Goal: Check status: Check status

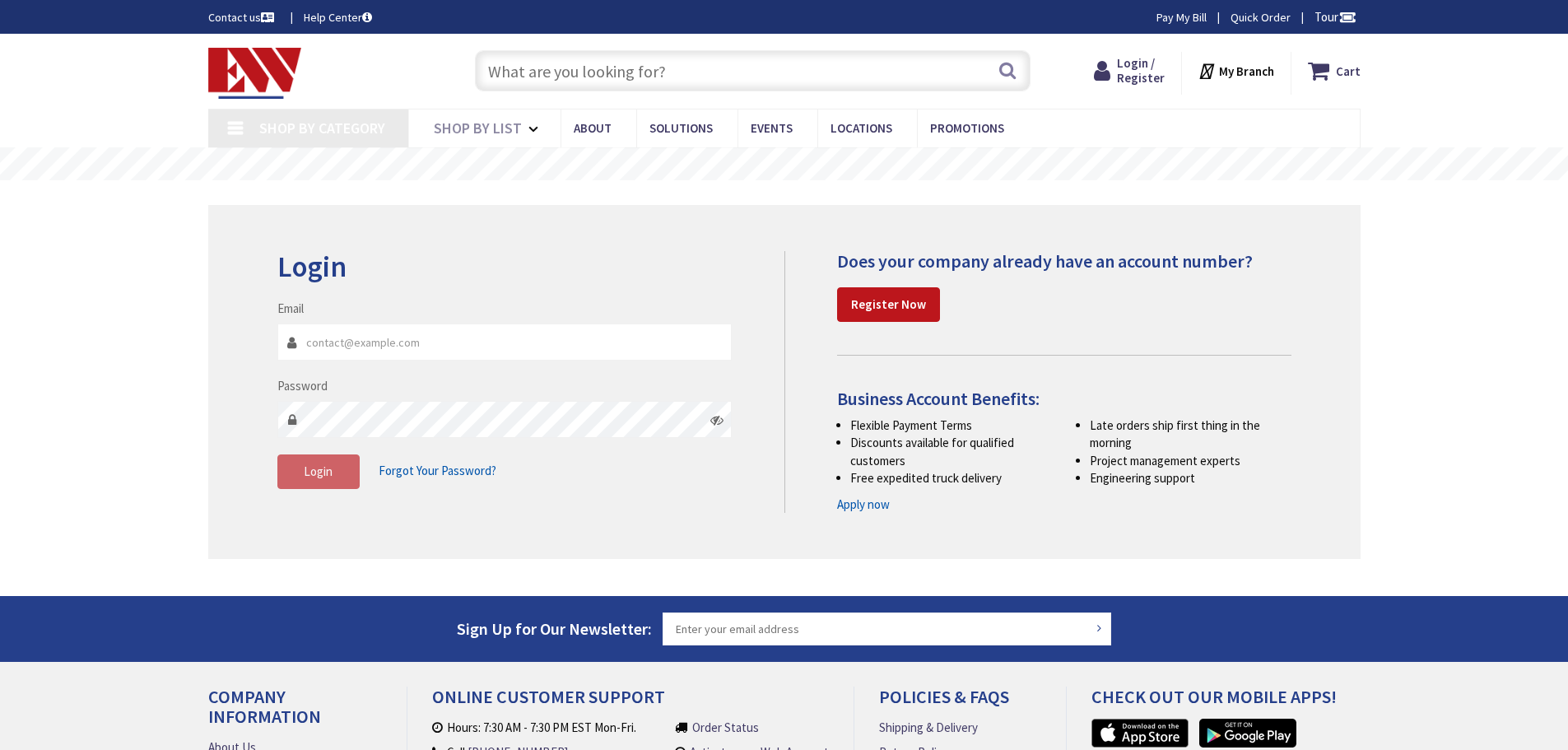
type input "[GEOGRAPHIC_DATA], [STREET_ADDRESS][PERSON_NAME]"
type input "[EMAIL_ADDRESS][DOMAIN_NAME]"
click at [339, 487] on button "Login" at bounding box center [319, 471] width 83 height 34
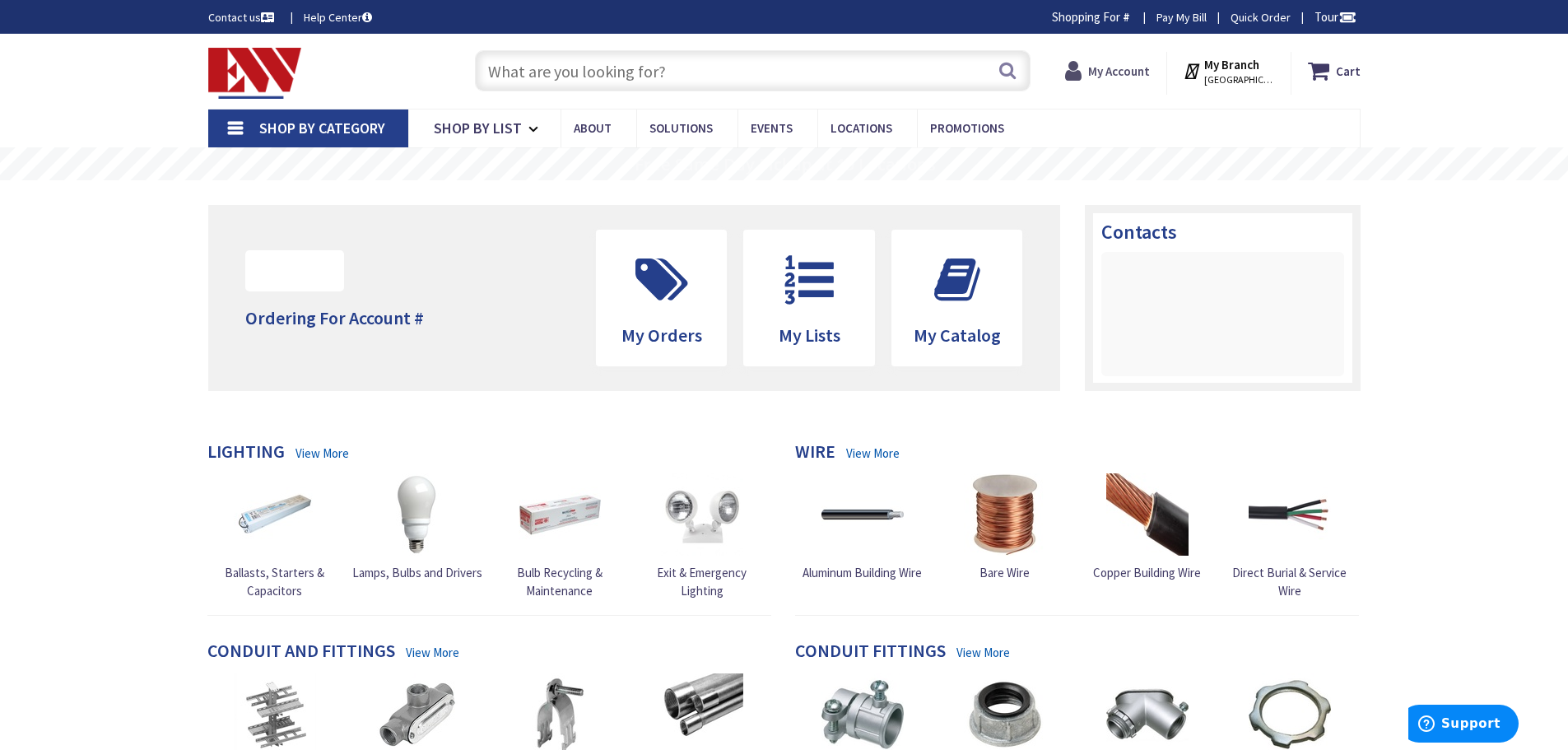
click at [1105, 71] on strong "My Account" at bounding box center [1118, 71] width 62 height 16
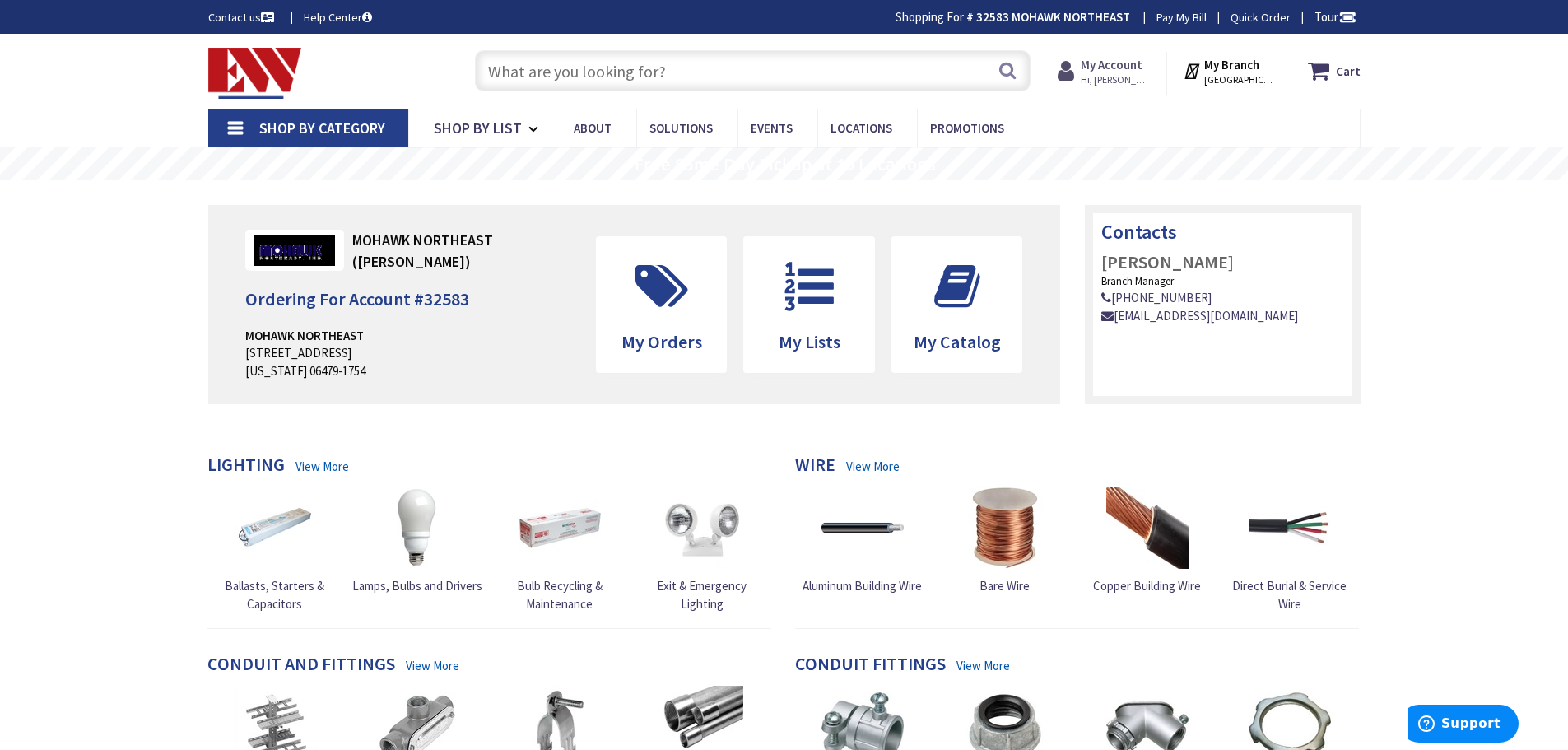
click at [1122, 71] on strong "My Account" at bounding box center [1112, 65] width 62 height 16
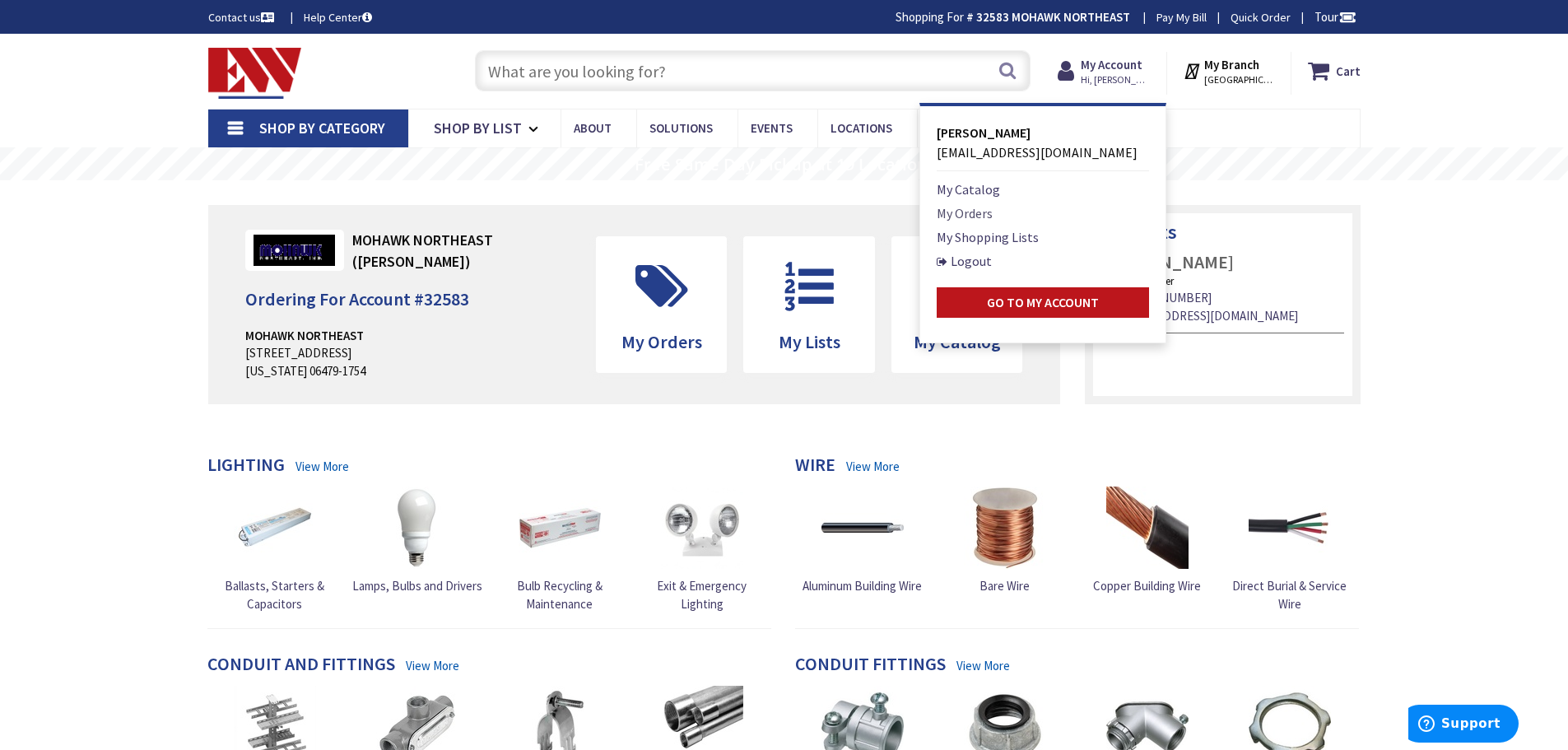
click at [965, 219] on link "My Orders" at bounding box center [964, 214] width 56 height 20
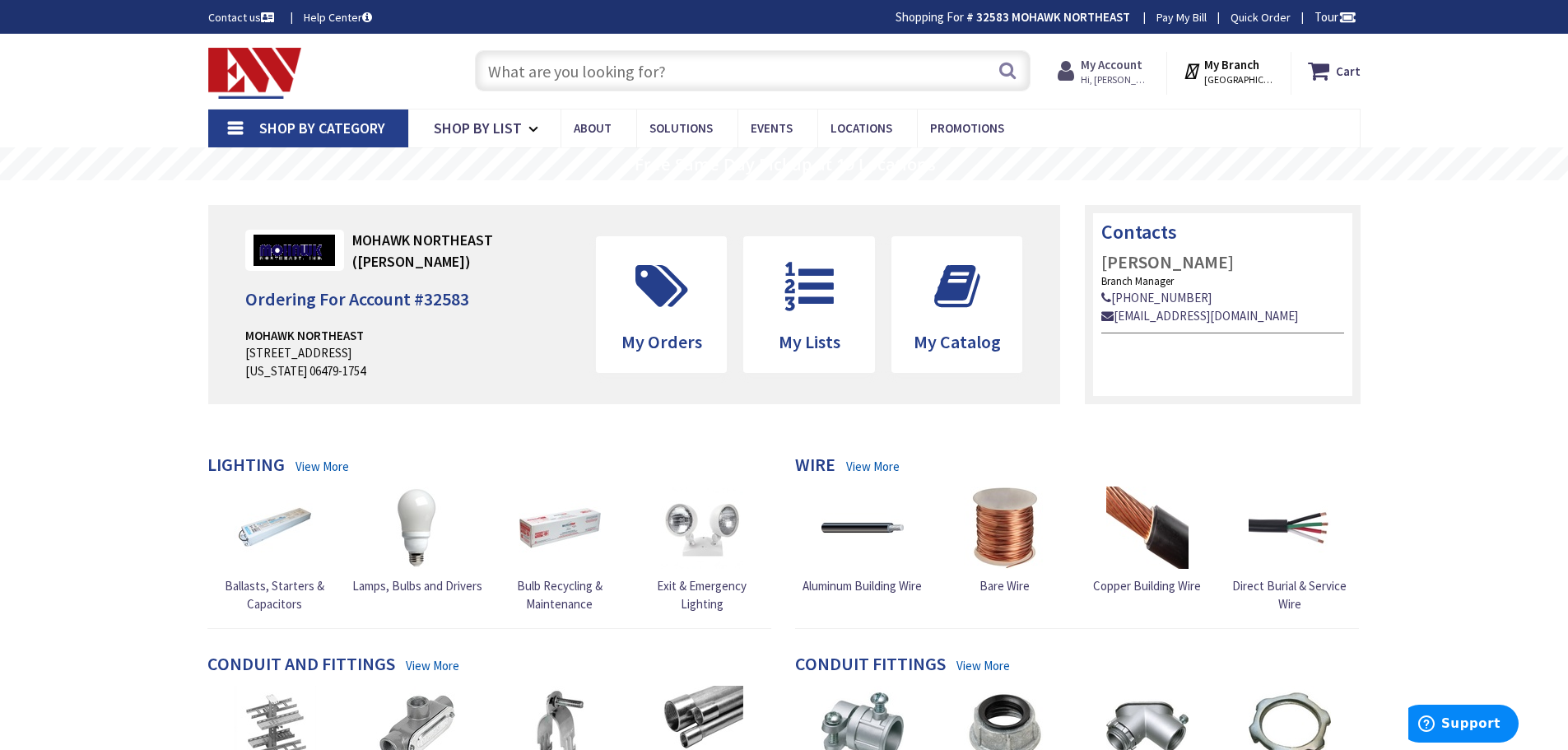
click at [1104, 61] on strong "My Account" at bounding box center [1112, 65] width 62 height 16
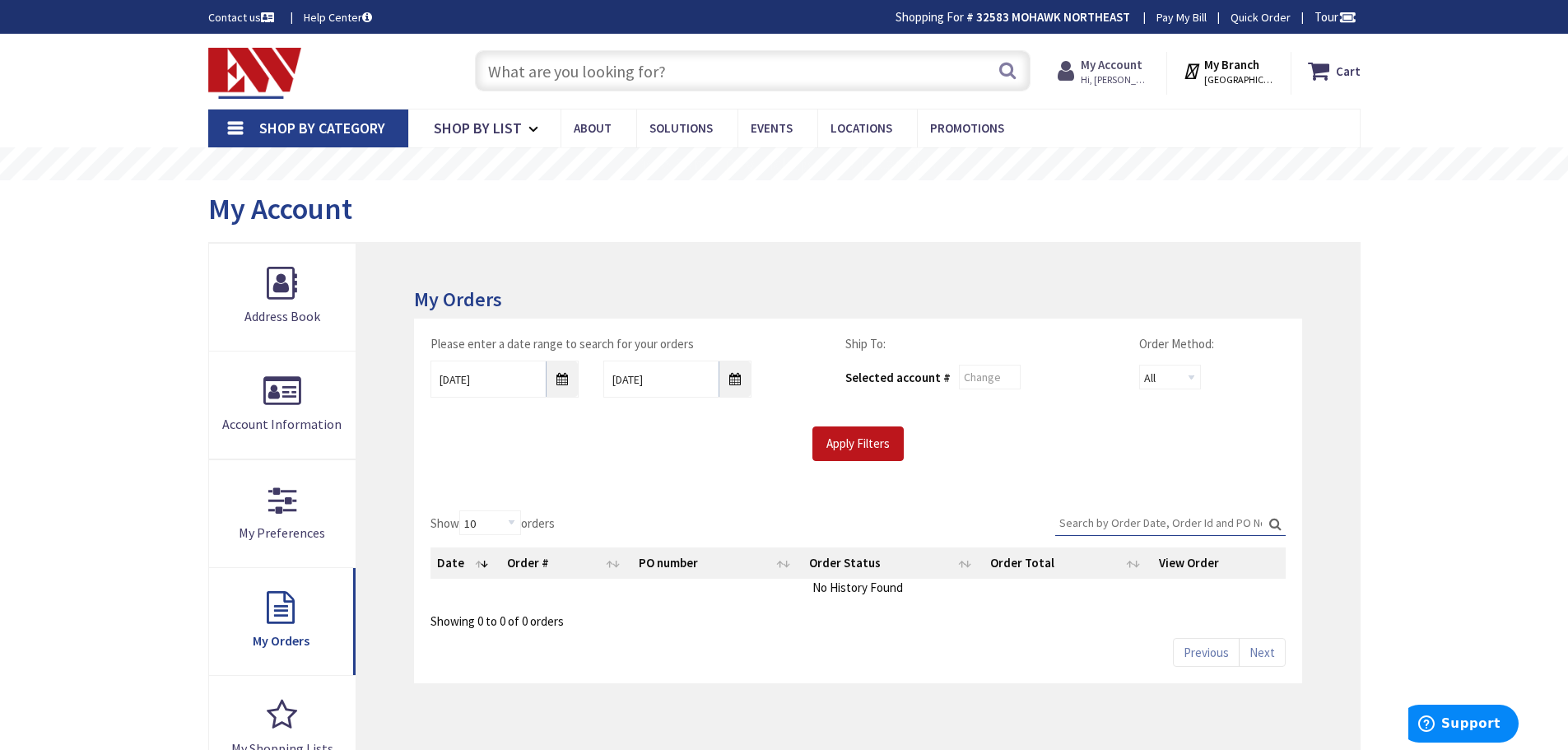
click at [1107, 64] on strong "My Account" at bounding box center [1112, 65] width 62 height 16
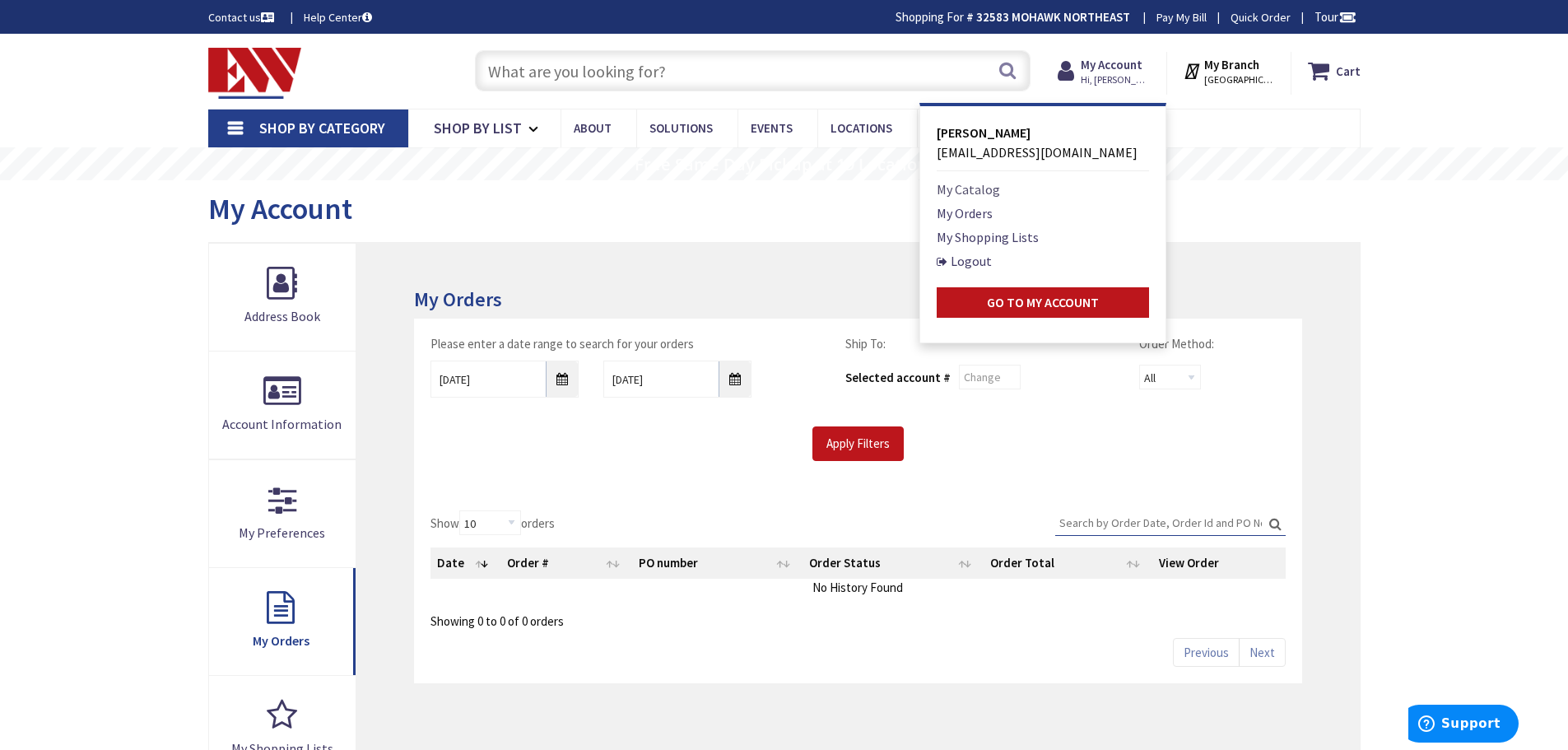
click at [976, 200] on link "My Catalog" at bounding box center [968, 189] width 63 height 20
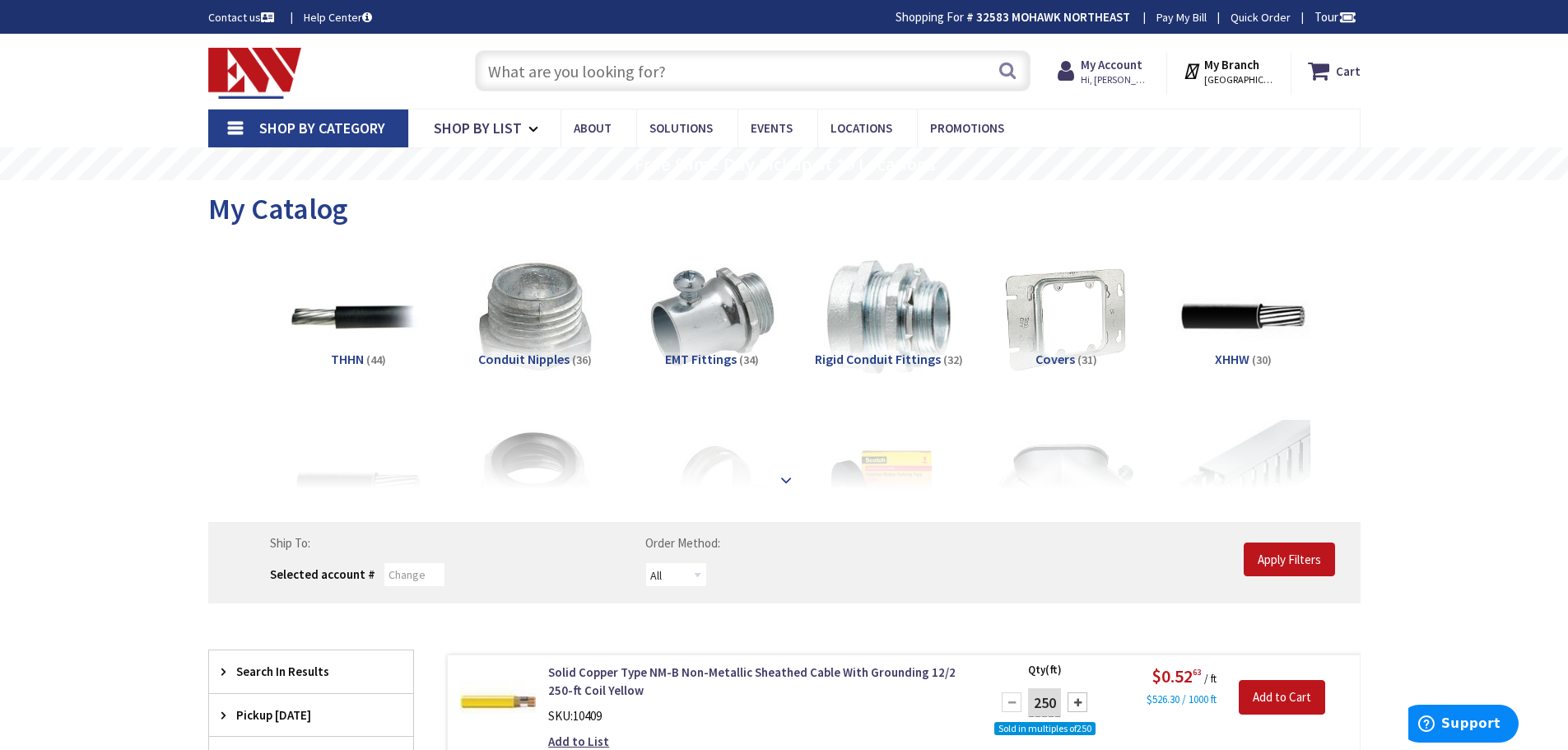
click at [786, 478] on strong at bounding box center [786, 480] width 20 height 18
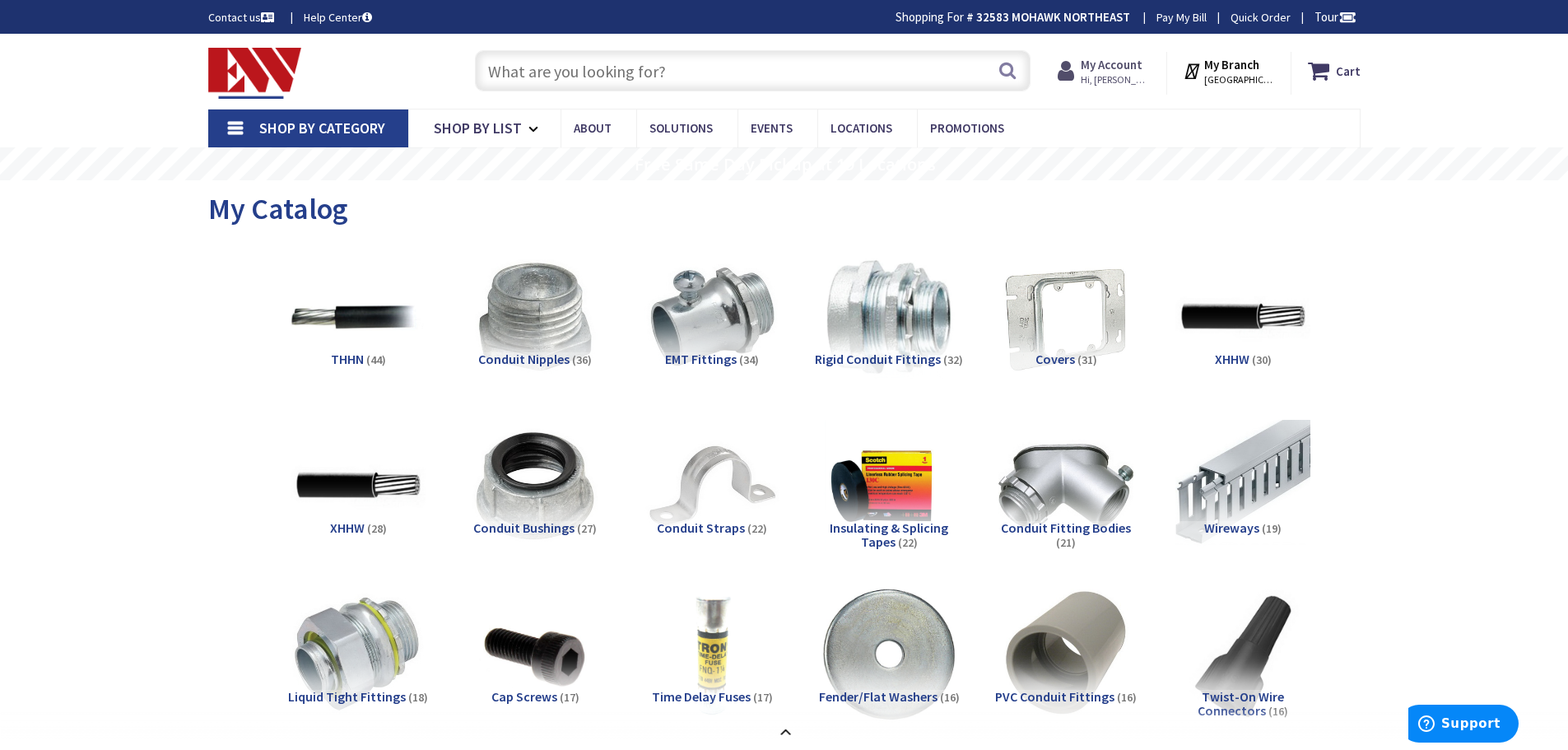
click at [1117, 83] on span "Hi, [PERSON_NAME]" at bounding box center [1116, 79] width 70 height 13
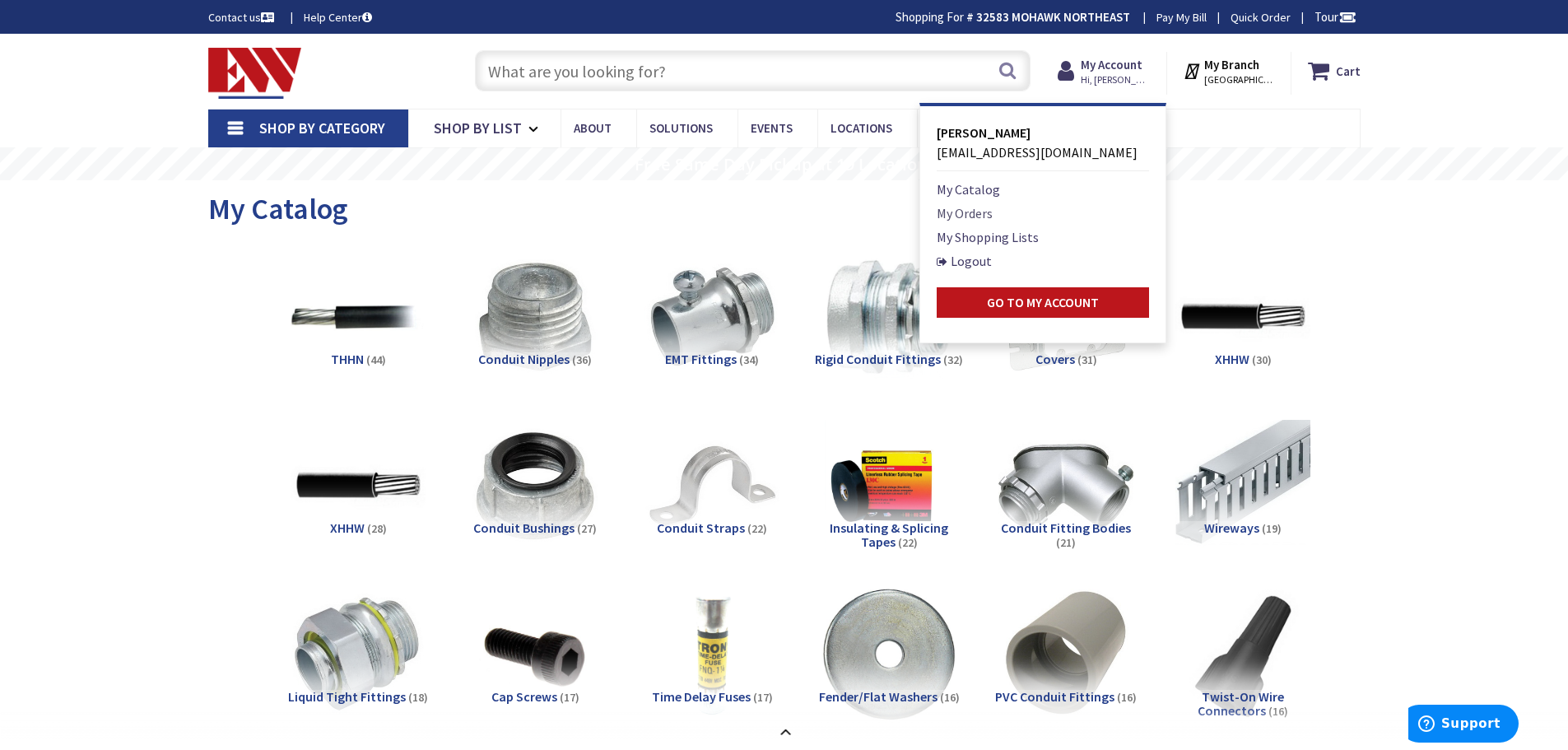
click at [980, 212] on link "My Orders" at bounding box center [964, 214] width 56 height 20
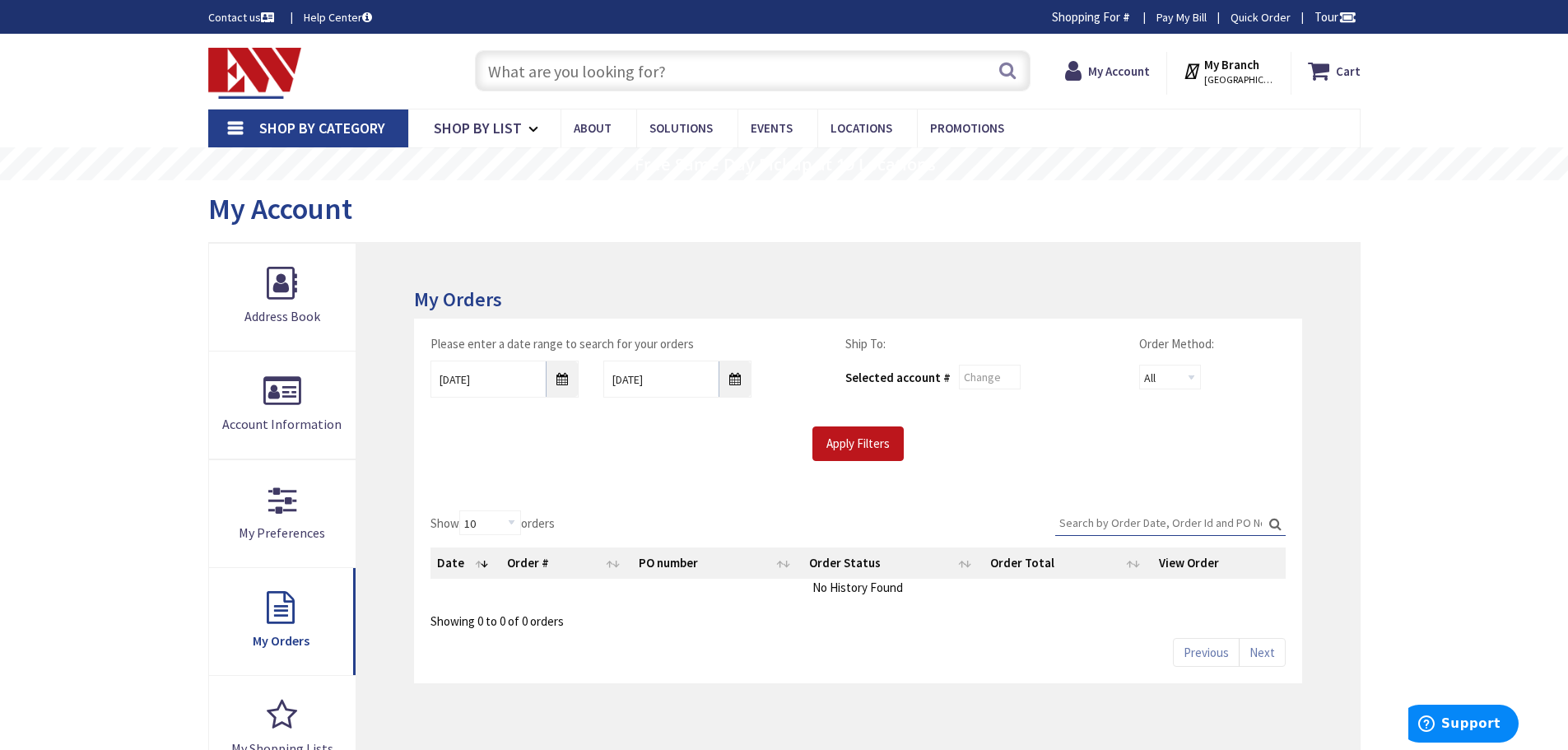
click at [1119, 521] on input "Search:" at bounding box center [1171, 523] width 230 height 25
click at [564, 383] on input "9/2/2025" at bounding box center [505, 380] width 149 height 37
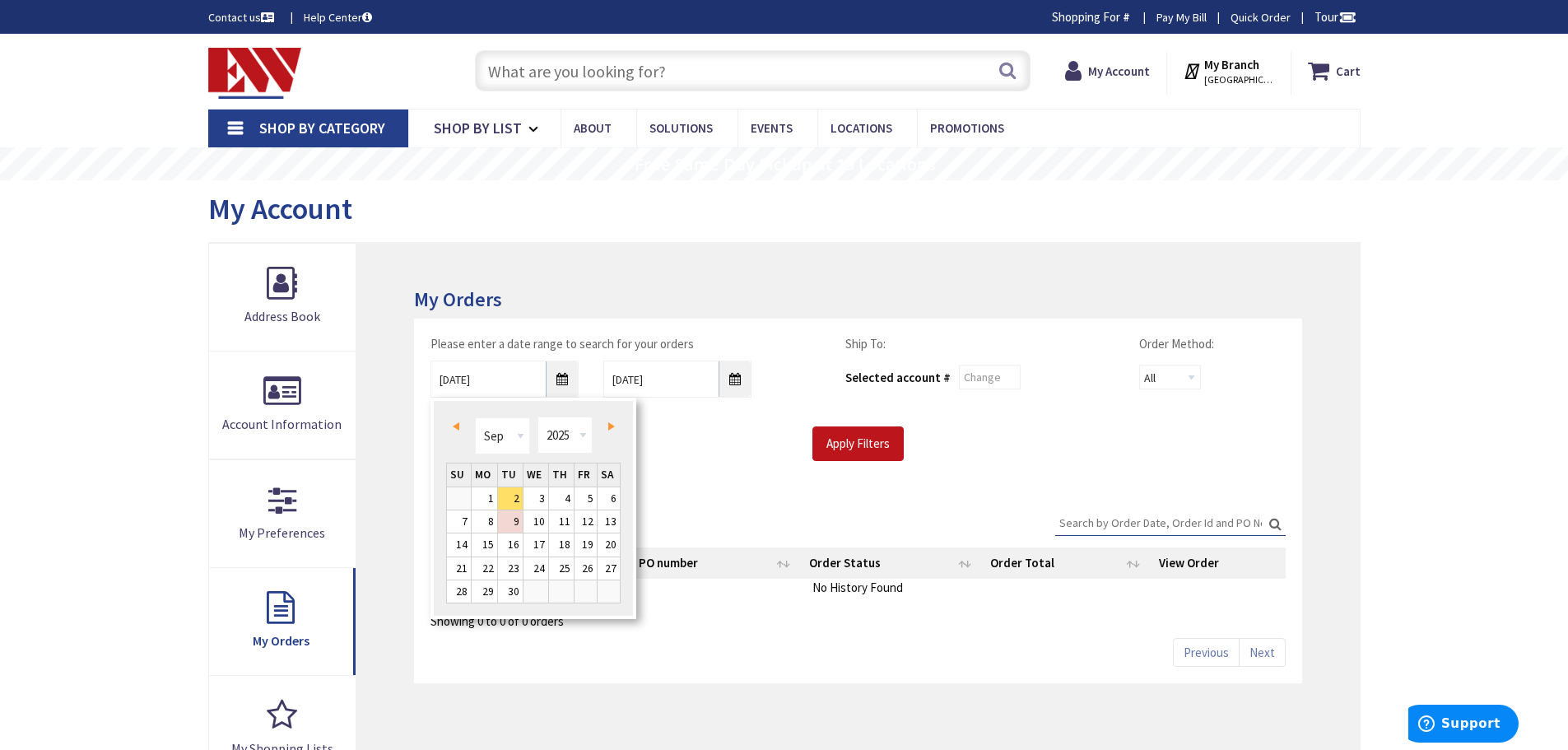
click at [462, 425] on link "Prev" at bounding box center [458, 426] width 23 height 23
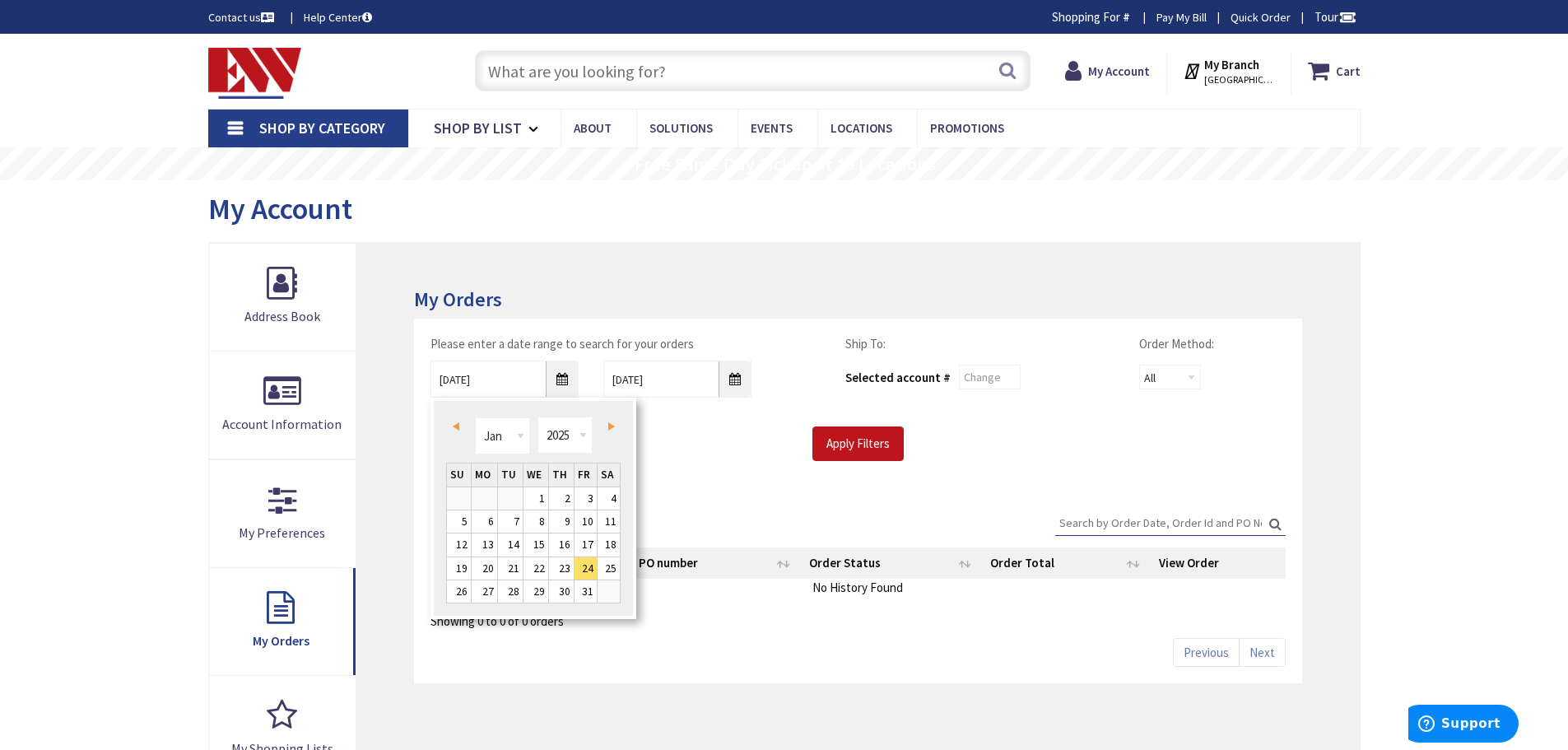
click at [462, 425] on link "Prev" at bounding box center [458, 426] width 23 height 23
click at [604, 431] on link "Next" at bounding box center [608, 426] width 23 height 23
click at [545, 498] on link "1" at bounding box center [535, 498] width 25 height 23
type input "01/01/2025"
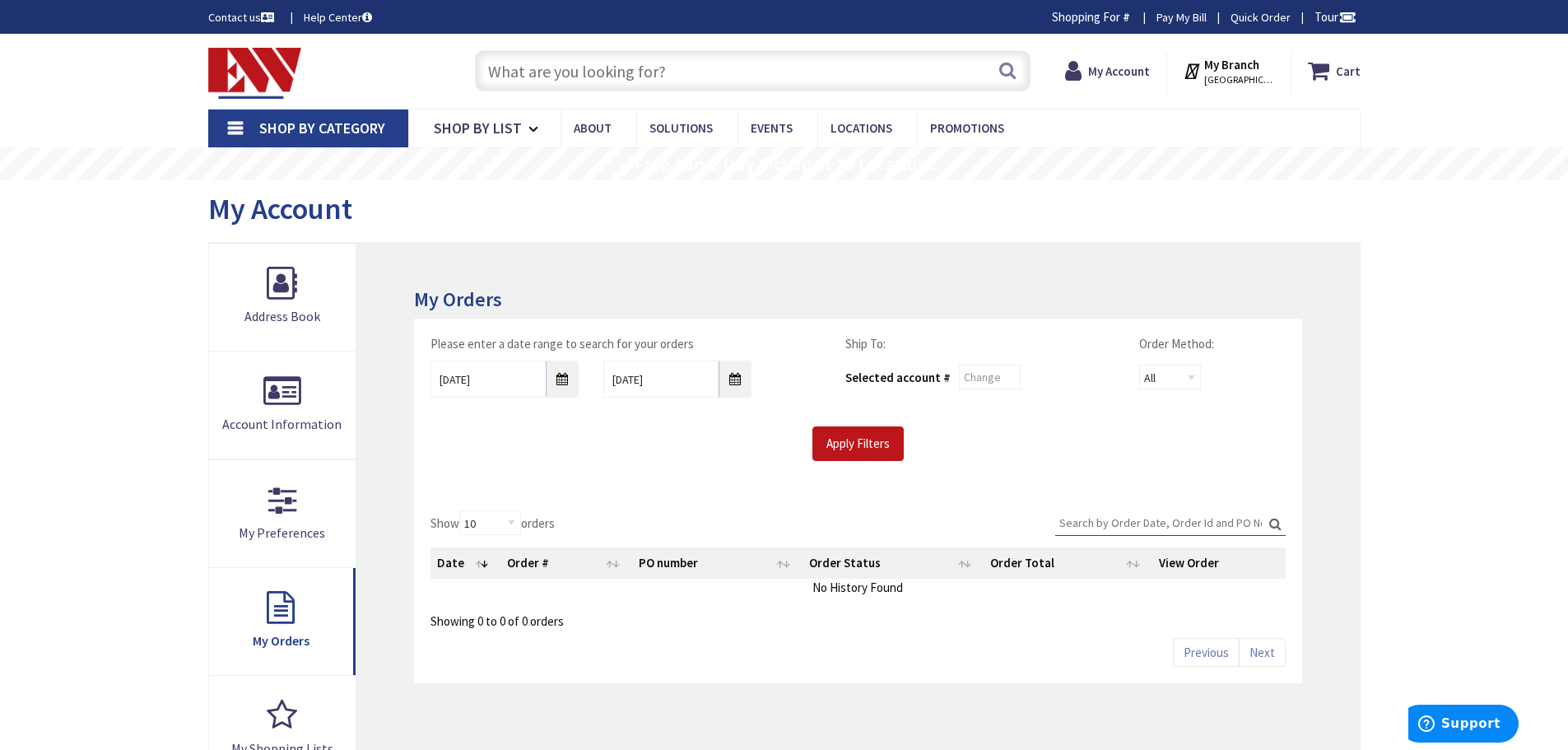
click at [1122, 521] on input "Search:" at bounding box center [1171, 523] width 230 height 25
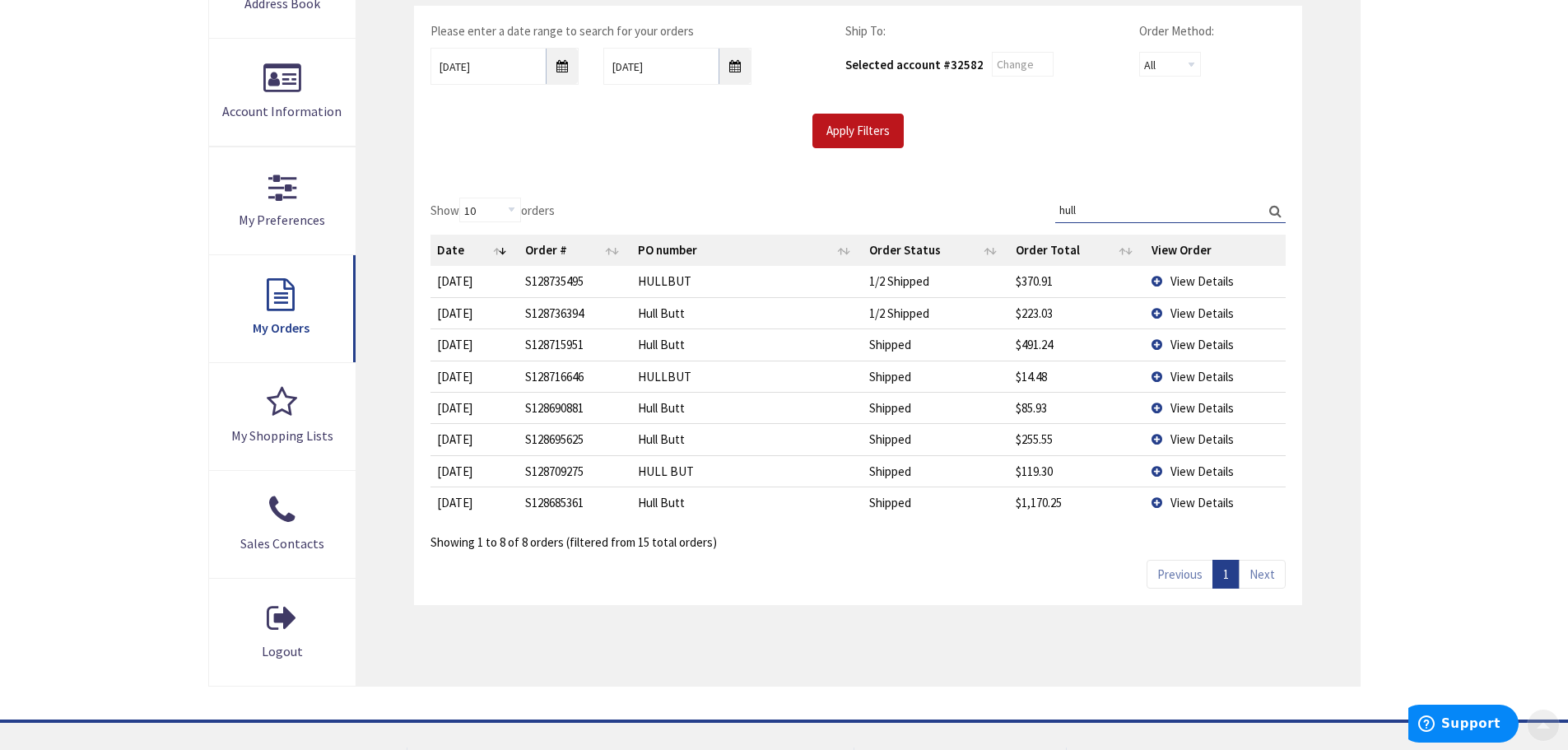
scroll to position [437, 0]
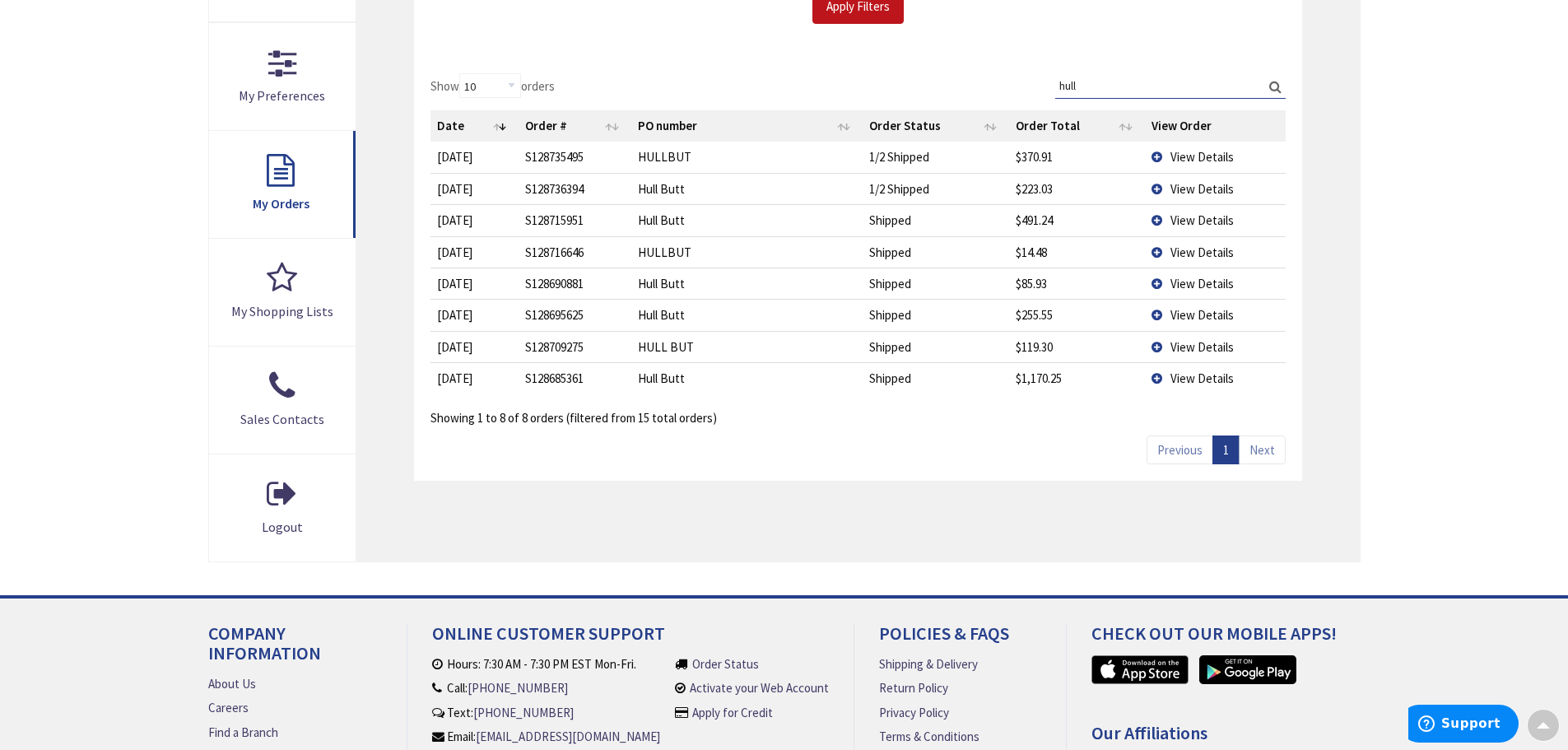
type input "hull"
click at [1159, 379] on td "View Details" at bounding box center [1215, 378] width 141 height 31
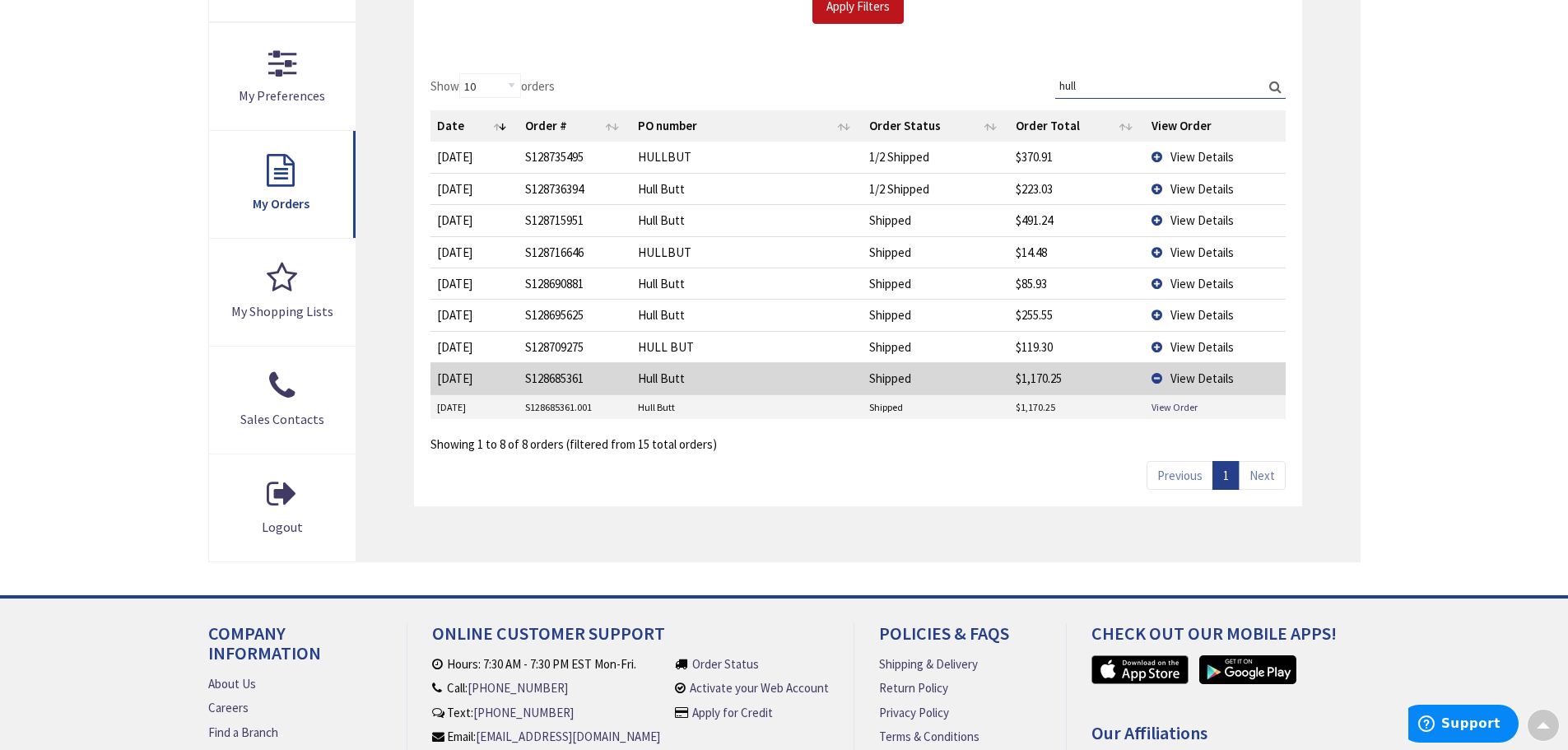
click at [1175, 397] on td "View Order" at bounding box center [1215, 407] width 141 height 25
click at [1176, 406] on link "View Order" at bounding box center [1175, 407] width 46 height 14
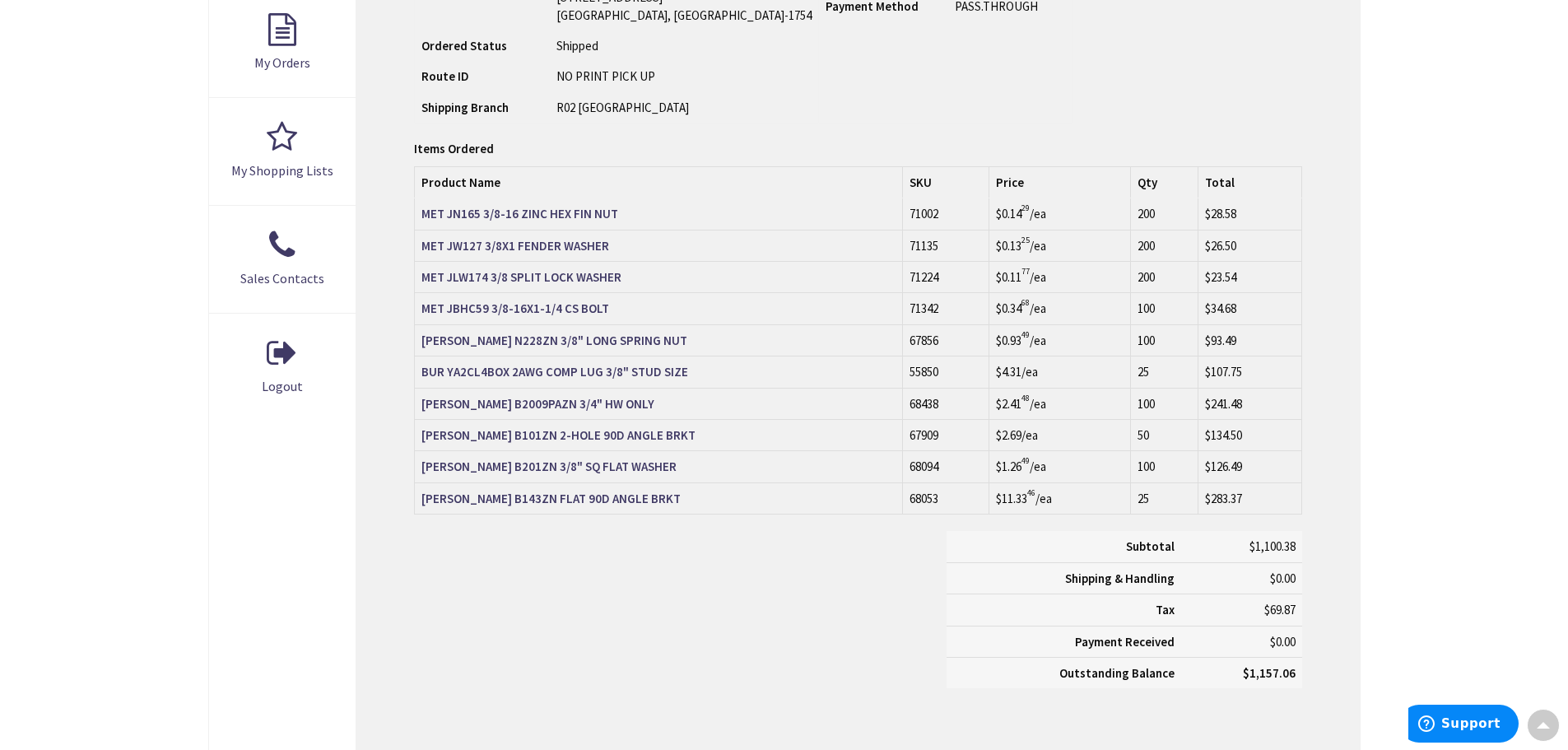
scroll to position [583, 0]
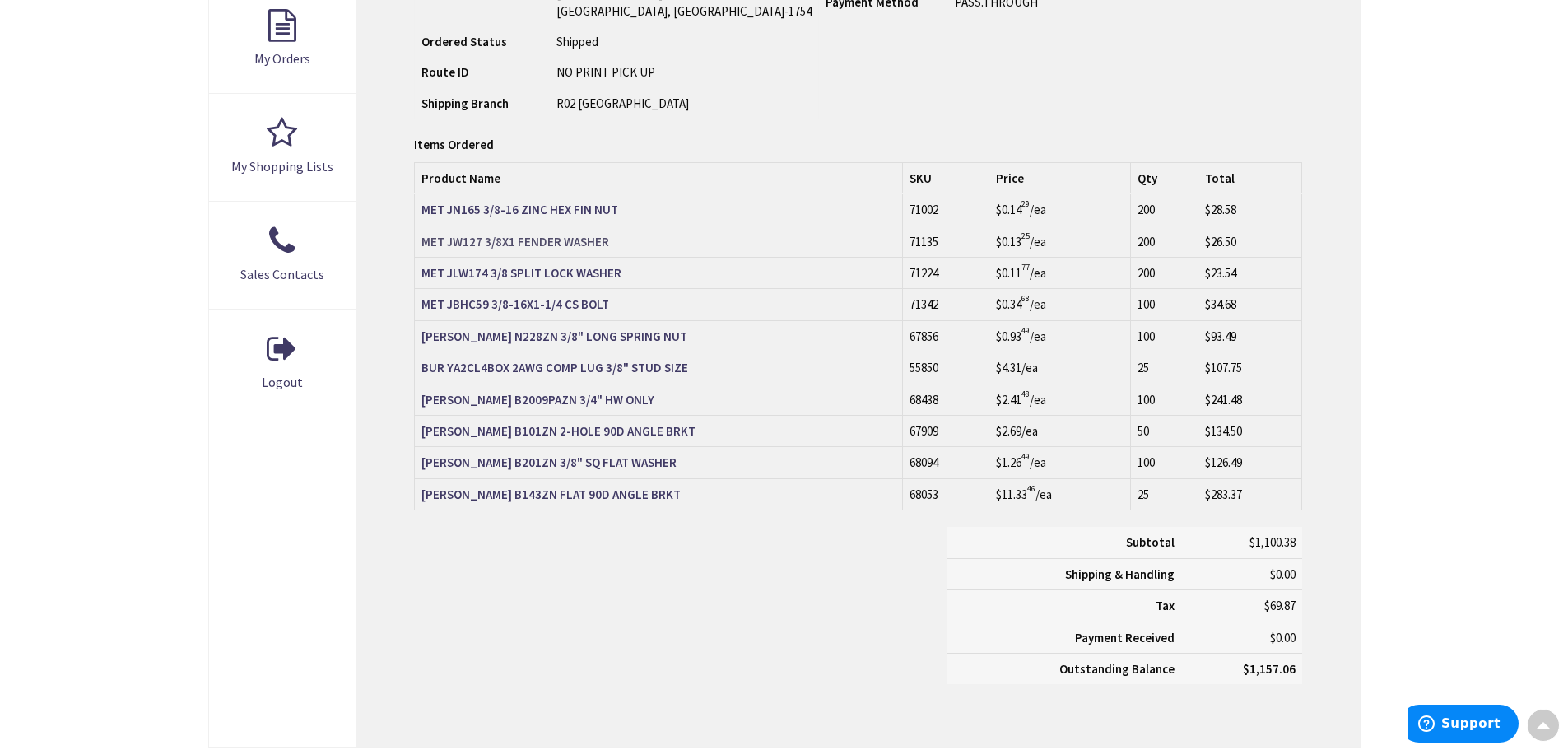
click at [525, 237] on strong "MET JW127 3/8X1 FENDER WASHER" at bounding box center [515, 242] width 188 height 16
click at [544, 460] on strong "[PERSON_NAME] B201ZN 3/8" SQ FLAT WASHER" at bounding box center [549, 463] width 255 height 16
